Goal: Task Accomplishment & Management: Use online tool/utility

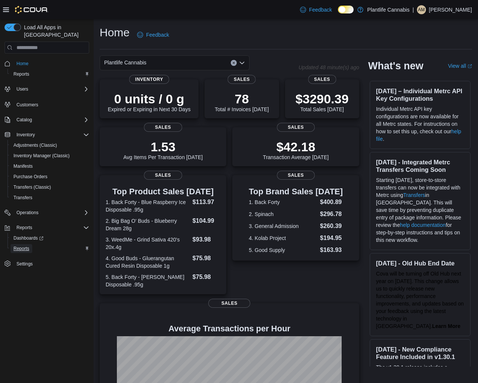
click at [25, 244] on span "Reports" at bounding box center [21, 248] width 16 height 9
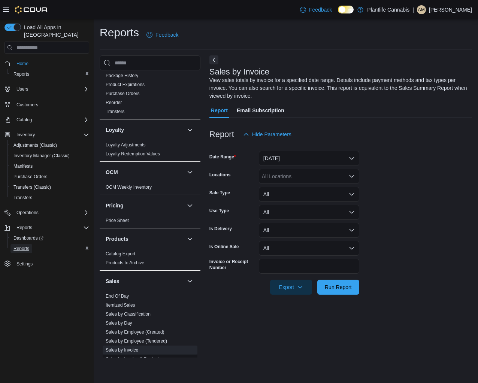
scroll to position [350, 0]
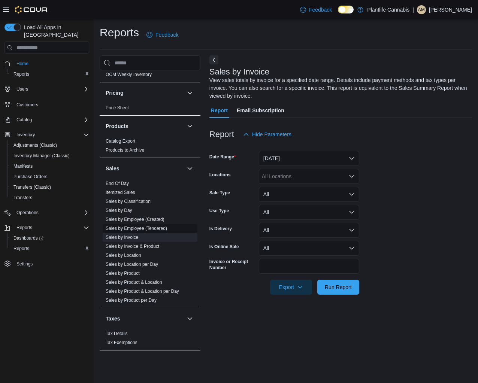
click at [155, 226] on link "Sales by Employee (Tendered)" at bounding box center [136, 228] width 61 height 5
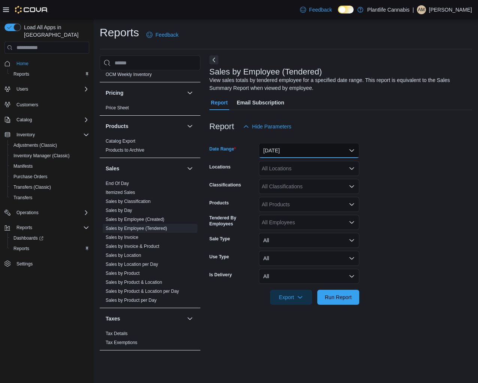
click at [294, 143] on button "[DATE]" at bounding box center [309, 150] width 100 height 15
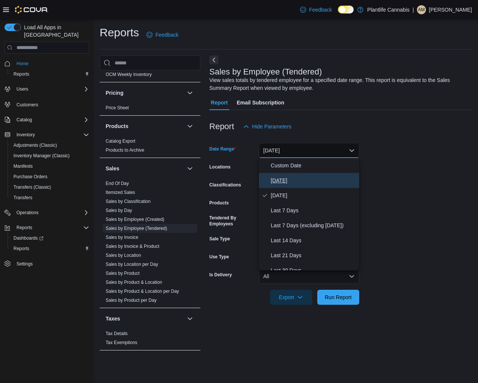
click at [291, 178] on span "[DATE]" at bounding box center [313, 180] width 85 height 9
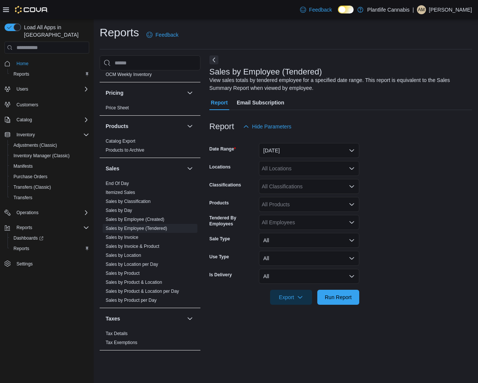
click at [294, 173] on div "All Locations" at bounding box center [309, 168] width 100 height 15
type input "***"
click at [304, 182] on span "Edmonton - [PERSON_NAME]" at bounding box center [315, 180] width 72 height 7
click at [342, 298] on span "Run Report" at bounding box center [338, 296] width 27 height 7
